Goal: Task Accomplishment & Management: Manage account settings

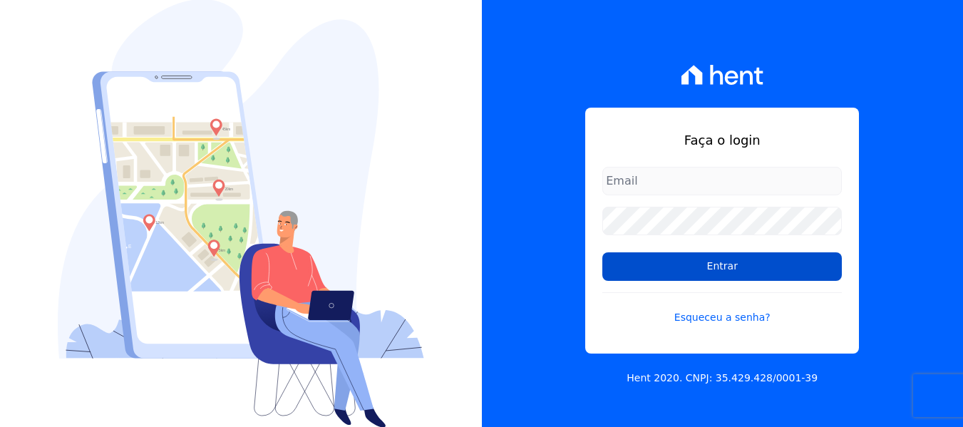
type input "[PERSON_NAME][EMAIL_ADDRESS][DOMAIN_NAME]"
click at [688, 271] on input "Entrar" at bounding box center [721, 266] width 239 height 28
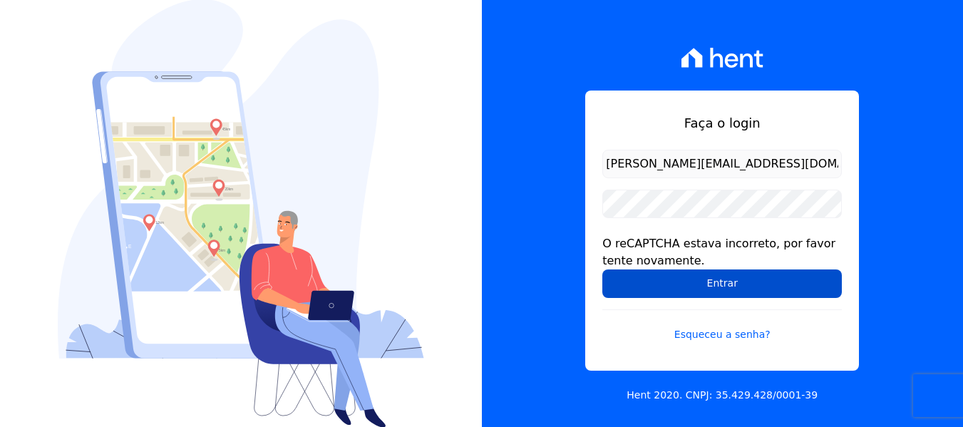
click at [704, 283] on input "Entrar" at bounding box center [721, 283] width 239 height 28
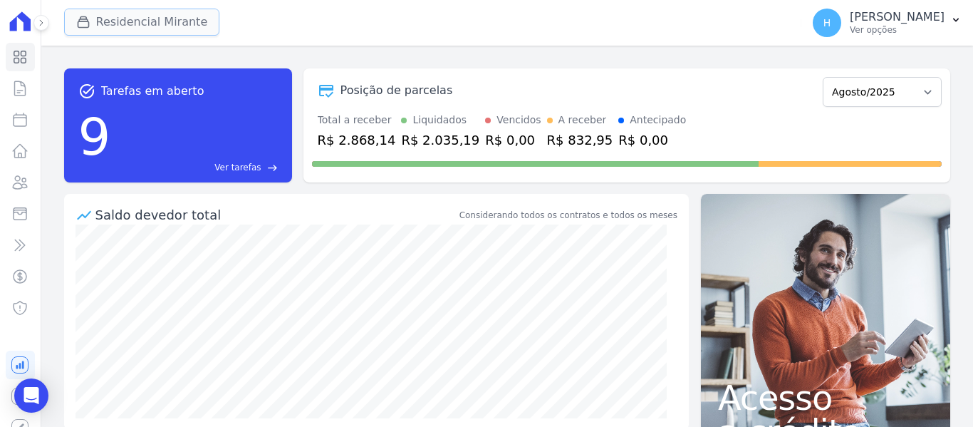
click at [162, 25] on button "Residencial Mirante" at bounding box center [142, 22] width 156 height 27
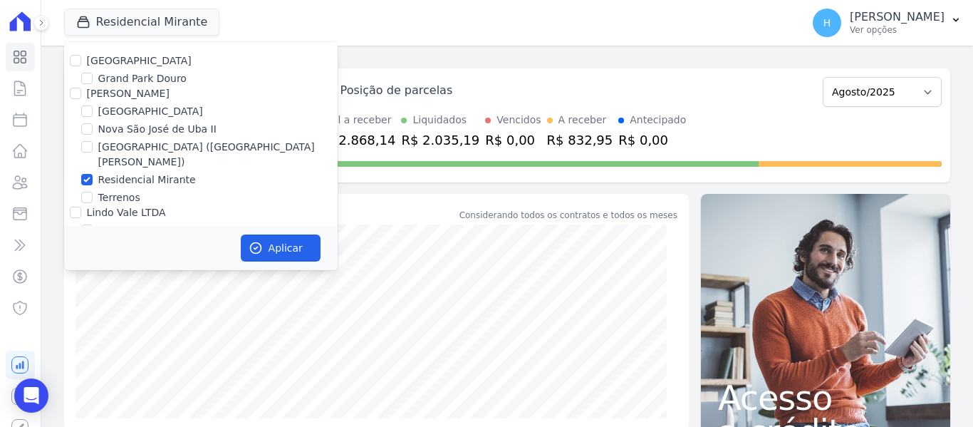
click at [130, 70] on div "[GEOGRAPHIC_DATA] [GEOGRAPHIC_DATA] [PERSON_NAME] [GEOGRAPHIC_DATA] [GEOGRAPHIC…" at bounding box center [201, 162] width 274 height 240
click at [94, 52] on div "[GEOGRAPHIC_DATA] [GEOGRAPHIC_DATA] [PERSON_NAME] [GEOGRAPHIC_DATA] [GEOGRAPHIC…" at bounding box center [201, 162] width 274 height 240
click at [92, 56] on label "[GEOGRAPHIC_DATA]" at bounding box center [139, 60] width 105 height 11
click at [81, 56] on input "[GEOGRAPHIC_DATA]" at bounding box center [75, 60] width 11 height 11
checkbox input "true"
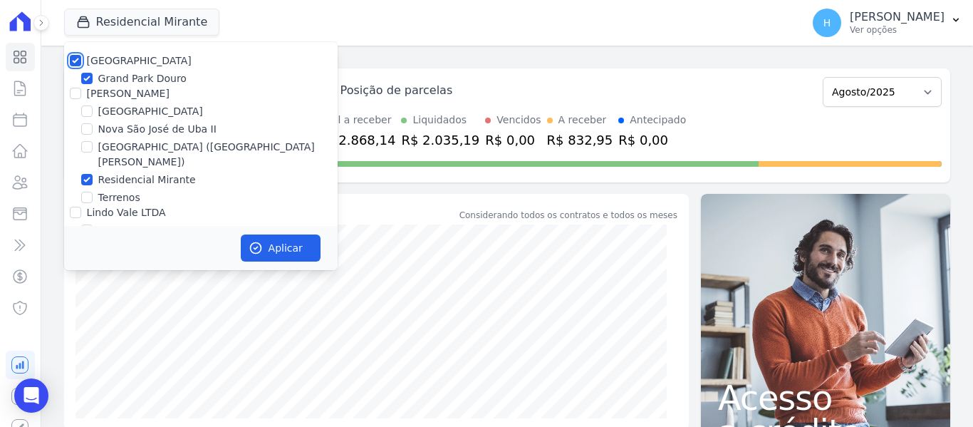
checkbox input "true"
click at [91, 91] on label "[PERSON_NAME]" at bounding box center [128, 93] width 83 height 11
click at [81, 91] on input "[PERSON_NAME]" at bounding box center [75, 93] width 11 height 11
checkbox input "true"
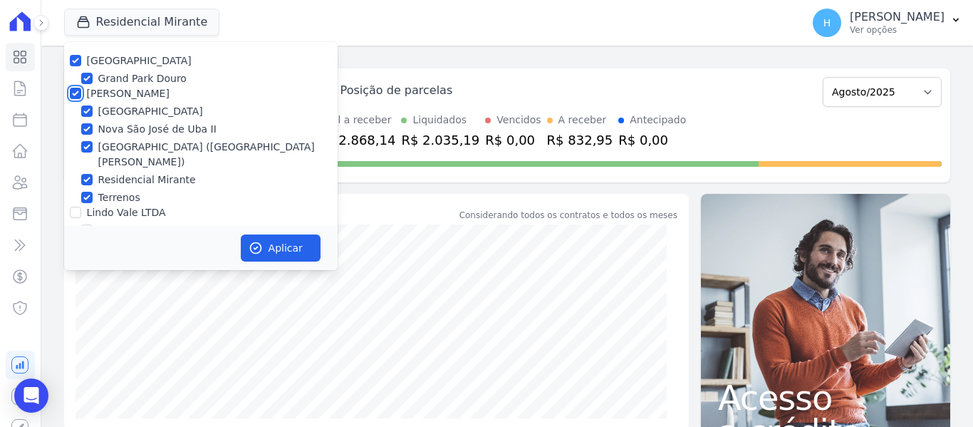
checkbox input "true"
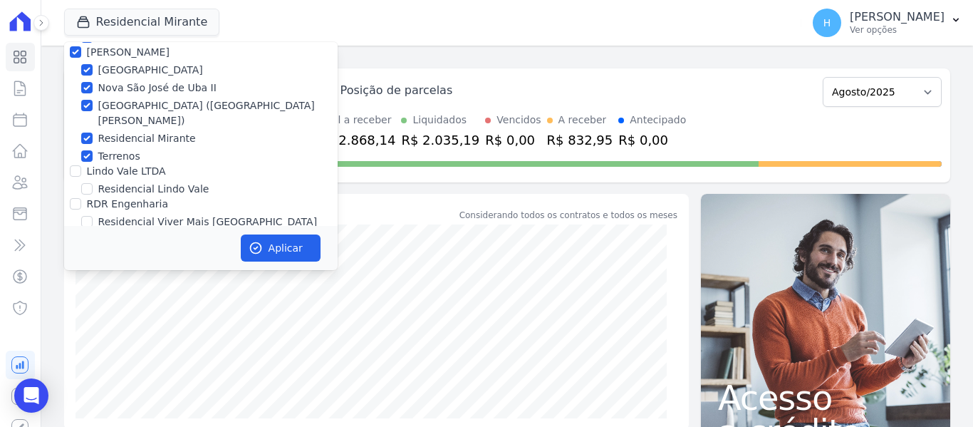
click at [107, 165] on label "Lindo Vale LTDA" at bounding box center [126, 170] width 79 height 11
click at [81, 165] on input "Lindo Vale LTDA" at bounding box center [75, 170] width 11 height 11
checkbox input "true"
click at [114, 198] on label "RDR Engenharia" at bounding box center [127, 203] width 81 height 11
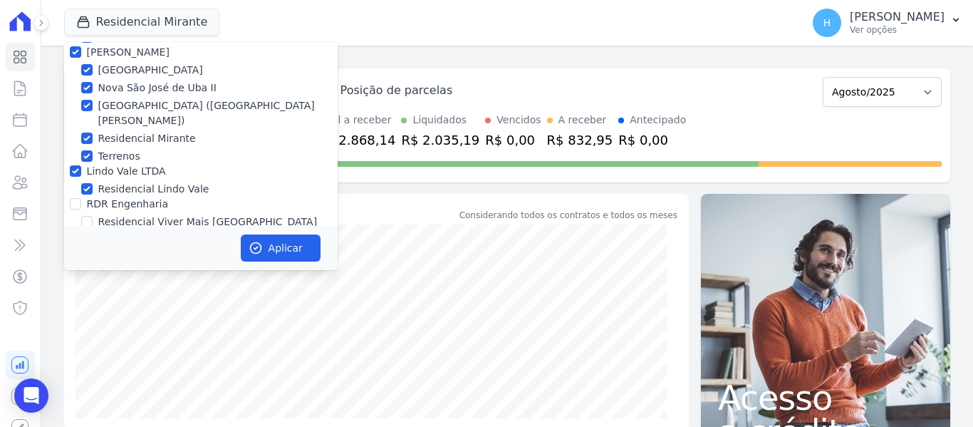
click at [81, 198] on input "RDR Engenharia" at bounding box center [75, 203] width 11 height 11
checkbox input "true"
click at [269, 247] on button "Aplicar" at bounding box center [281, 247] width 80 height 27
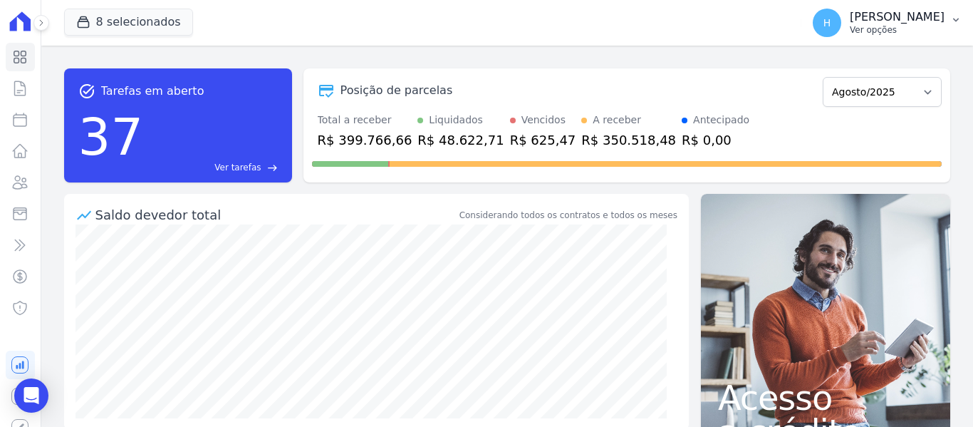
drag, startPoint x: 925, startPoint y: 22, endPoint x: 923, endPoint y: 32, distance: 10.4
click at [924, 29] on div "[PERSON_NAME] Ver opções" at bounding box center [897, 23] width 95 height 26
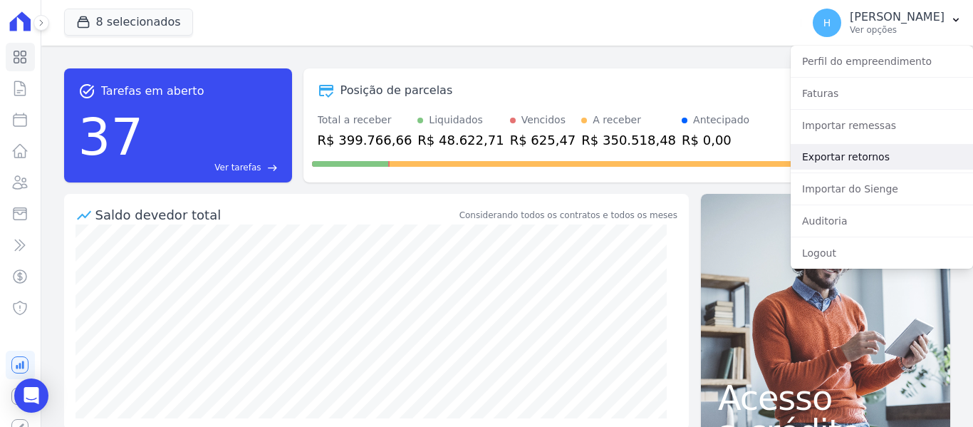
click at [883, 156] on link "Exportar retornos" at bounding box center [882, 157] width 182 height 26
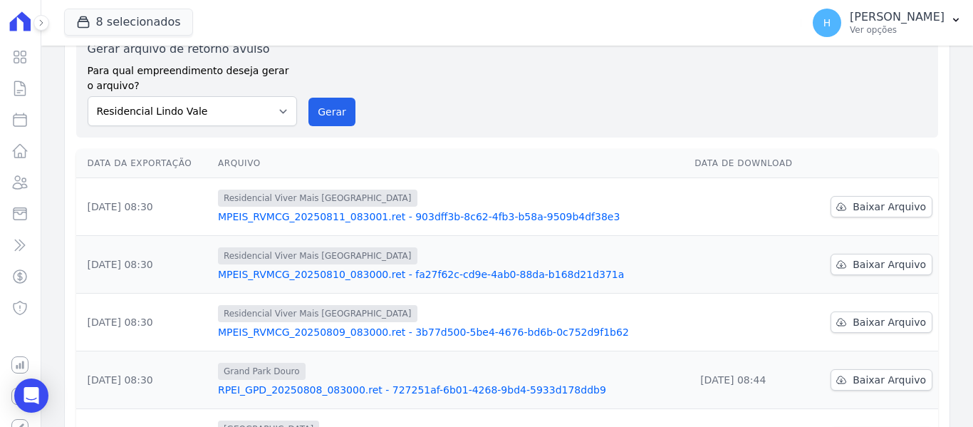
scroll to position [142, 0]
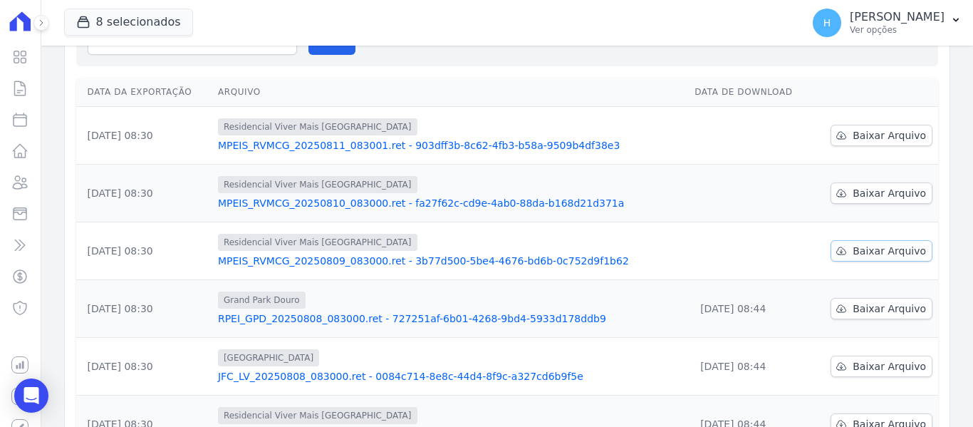
click at [866, 247] on span "Baixar Arquivo" at bounding box center [889, 251] width 73 height 14
click at [879, 193] on span "Baixar Arquivo" at bounding box center [889, 193] width 73 height 14
click at [875, 137] on span "Baixar Arquivo" at bounding box center [889, 135] width 73 height 14
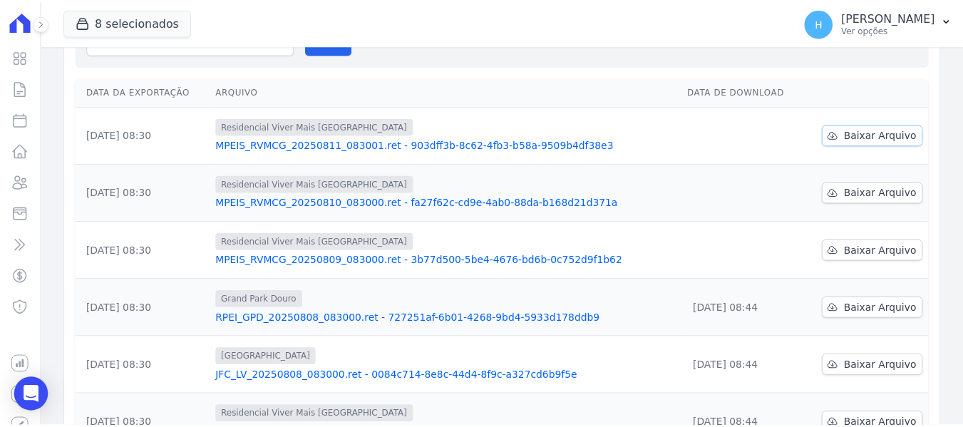
scroll to position [0, 0]
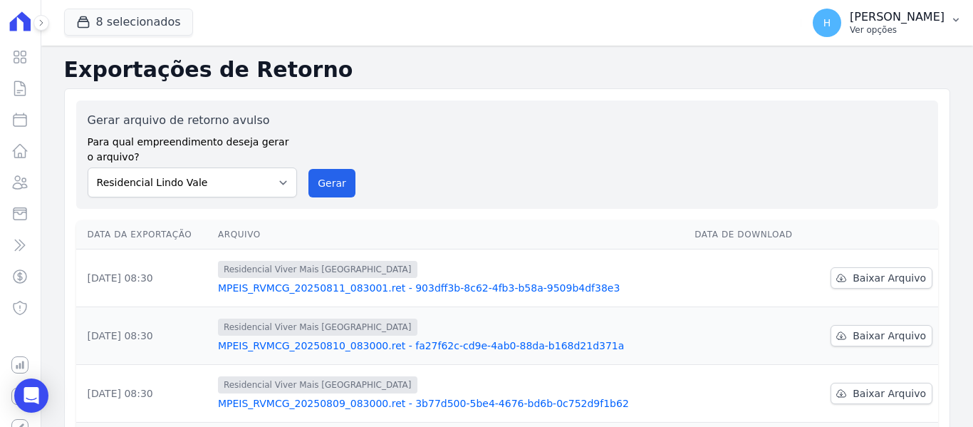
click at [918, 29] on p "Ver opções" at bounding box center [897, 29] width 95 height 11
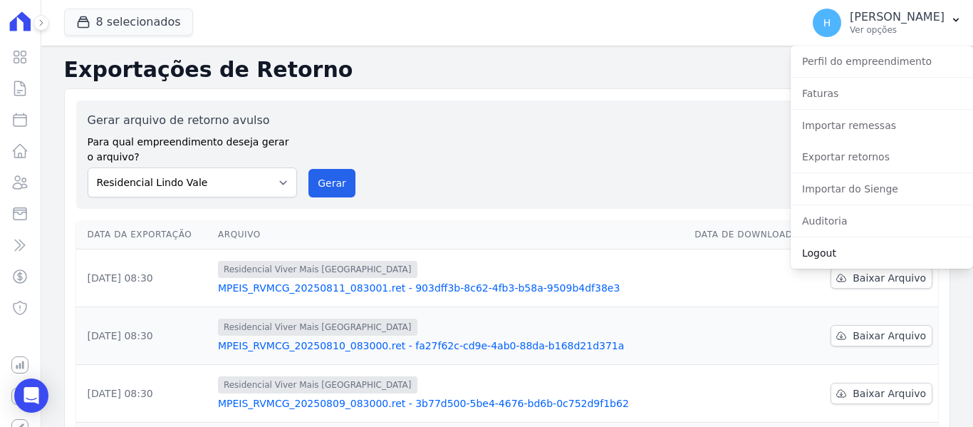
click at [824, 256] on link "Logout" at bounding box center [882, 253] width 182 height 26
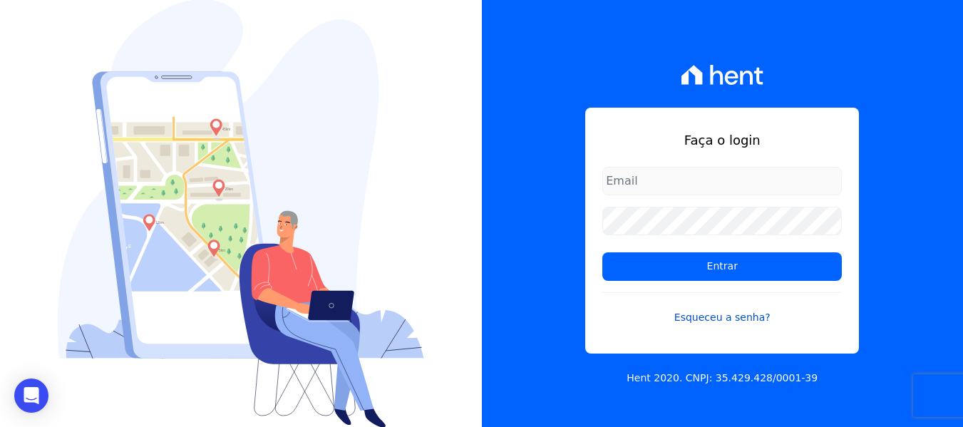
type input "[PERSON_NAME][EMAIL_ADDRESS][DOMAIN_NAME]"
